Goal: Task Accomplishment & Management: Use online tool/utility

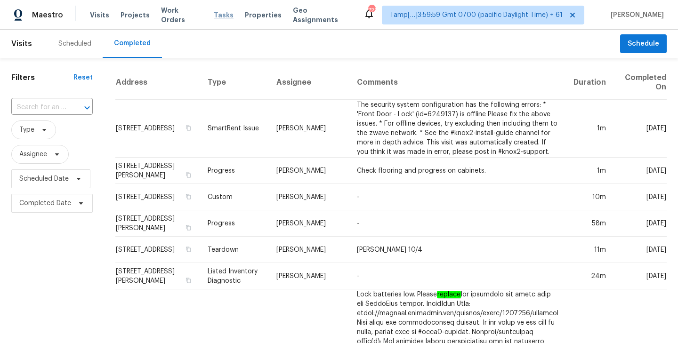
click at [214, 16] on span "Tasks" at bounding box center [224, 15] width 20 height 7
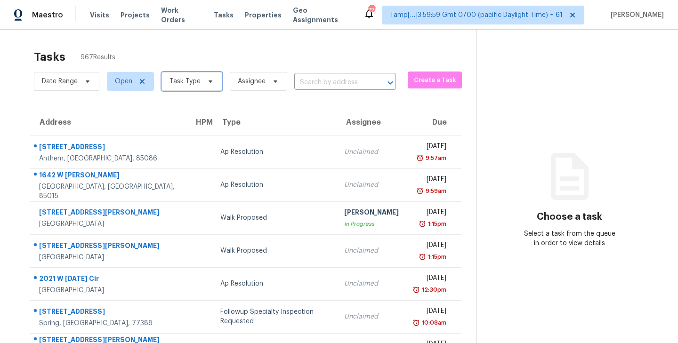
click at [211, 81] on icon at bounding box center [211, 82] width 8 height 8
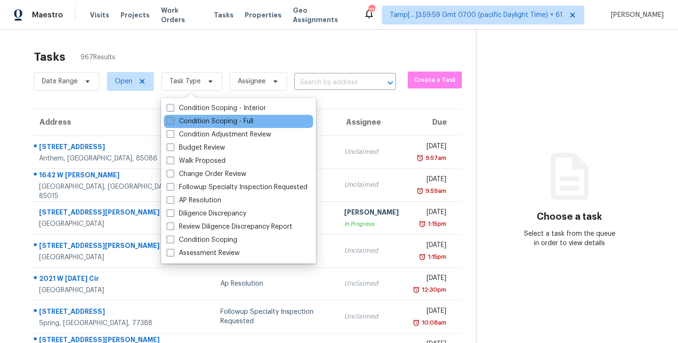
click at [172, 121] on span at bounding box center [171, 121] width 8 height 8
click at [172, 121] on input "Condition Scoping - Full" at bounding box center [170, 120] width 6 height 6
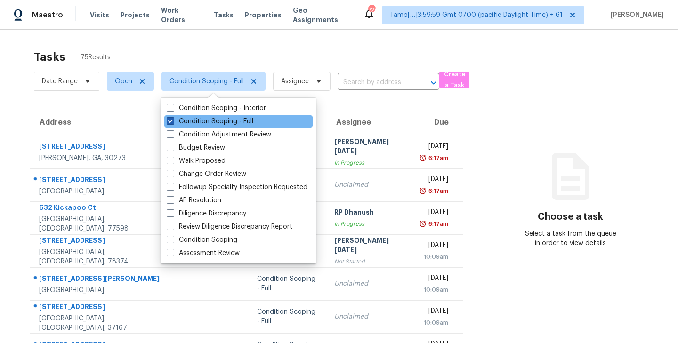
click at [172, 121] on span at bounding box center [171, 121] width 8 height 8
click at [172, 121] on input "Condition Scoping - Full" at bounding box center [170, 120] width 6 height 6
checkbox input "false"
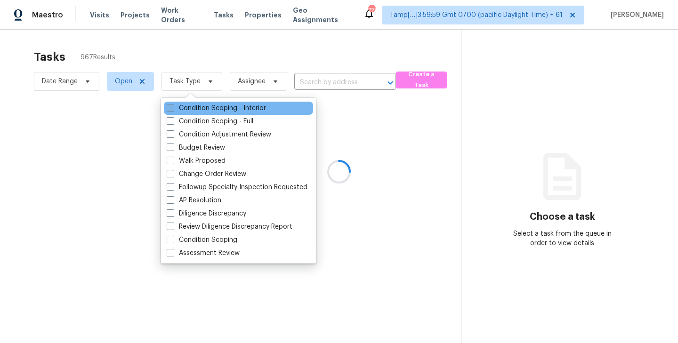
click at [172, 108] on span at bounding box center [171, 108] width 8 height 8
click at [172, 108] on input "Condition Scoping - Interior" at bounding box center [170, 107] width 6 height 6
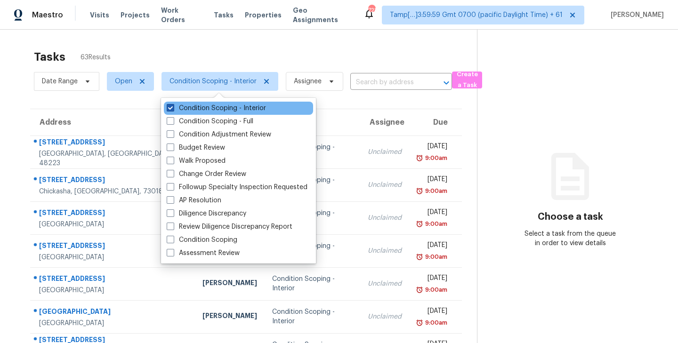
click at [172, 108] on span at bounding box center [171, 108] width 8 height 8
click at [172, 108] on input "Condition Scoping - Interior" at bounding box center [170, 107] width 6 height 6
checkbox input "false"
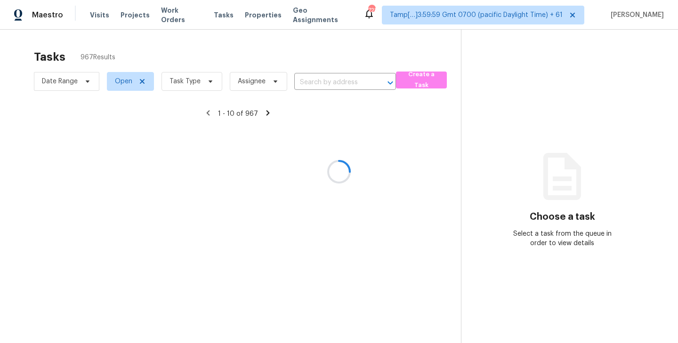
click at [289, 45] on div at bounding box center [339, 171] width 678 height 343
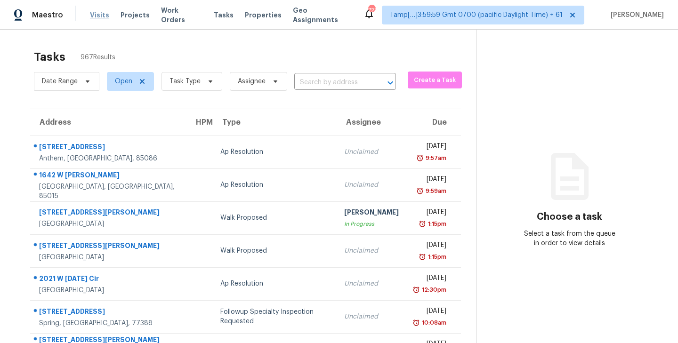
click at [95, 16] on span "Visits" at bounding box center [99, 14] width 19 height 9
